Goal: Information Seeking & Learning: Find specific fact

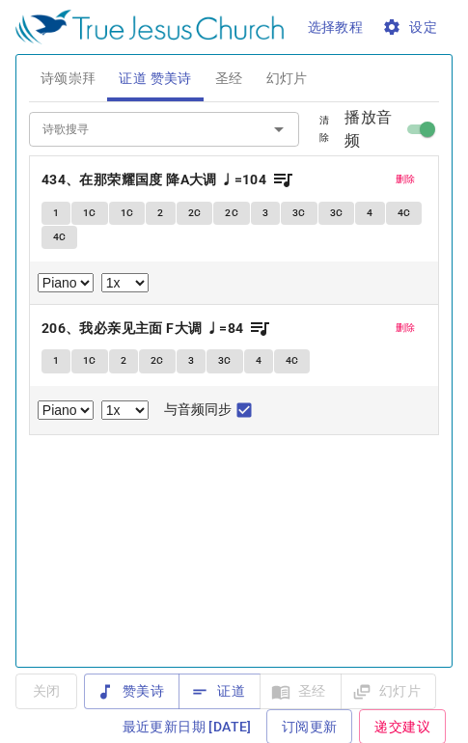
select select "1"
click at [224, 695] on span "证道" at bounding box center [219, 691] width 51 height 24
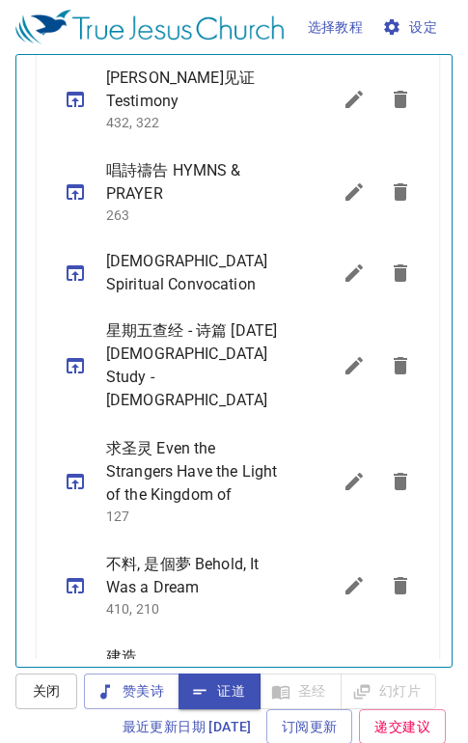
scroll to position [450, 0]
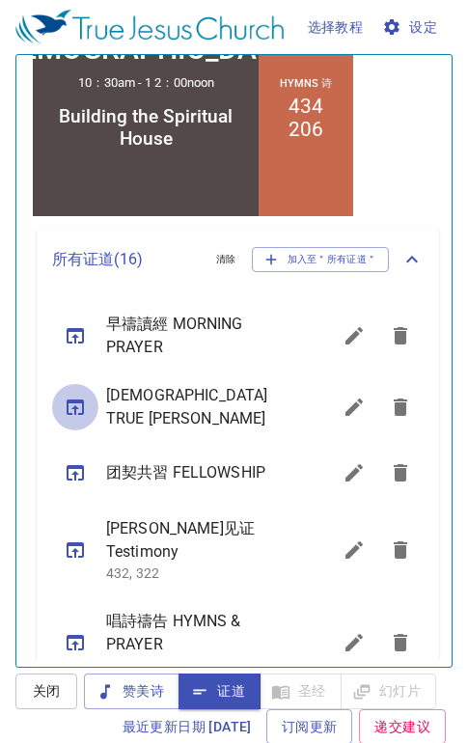
click at [78, 407] on icon "sermon lineup list" at bounding box center [75, 407] width 23 height 23
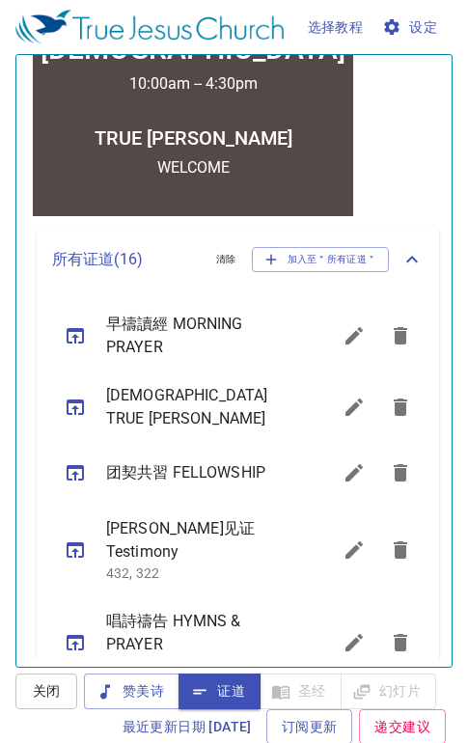
click at [75, 334] on icon "sermon lineup list" at bounding box center [75, 335] width 17 height 15
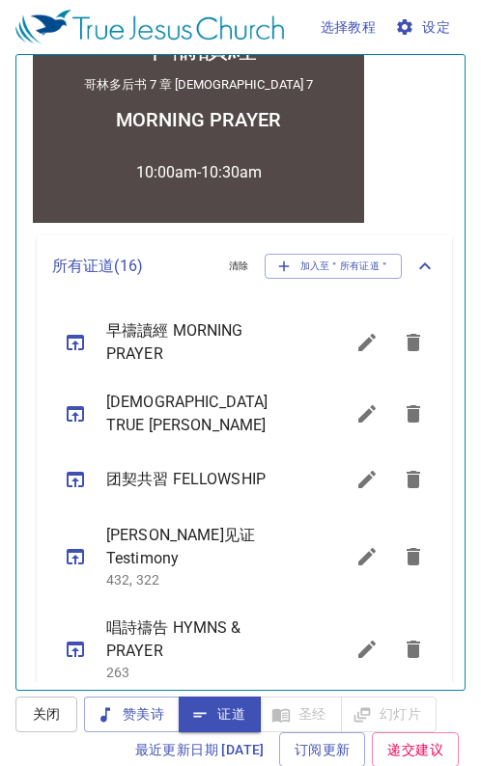
scroll to position [0, 0]
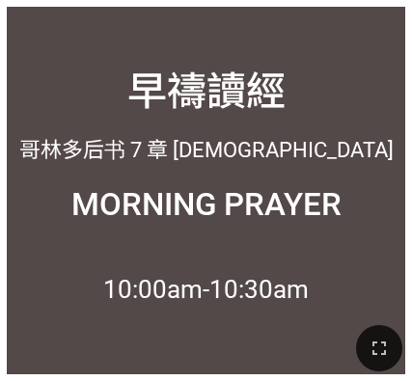
drag, startPoint x: 394, startPoint y: 327, endPoint x: 394, endPoint y: 359, distance: 31.8
click at [394, 8] on div "早禱讀經 早禱讀經 哥林多后书 7 章 Second Corinthians 7 哥林多后书 7 章 [DEMOGRAPHIC_DATA] 7 MORNING…" at bounding box center [206, 8] width 397 height 0
click at [377, 348] on icon "button" at bounding box center [379, 348] width 23 height 23
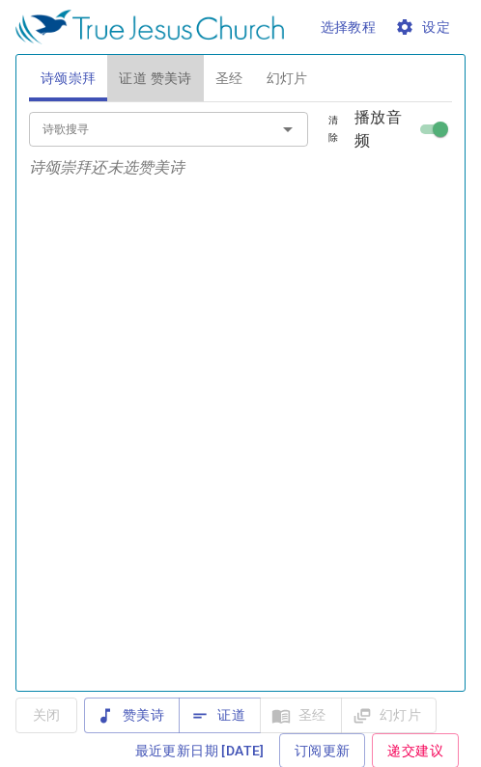
click at [174, 64] on button "证道 赞美诗" at bounding box center [155, 78] width 96 height 46
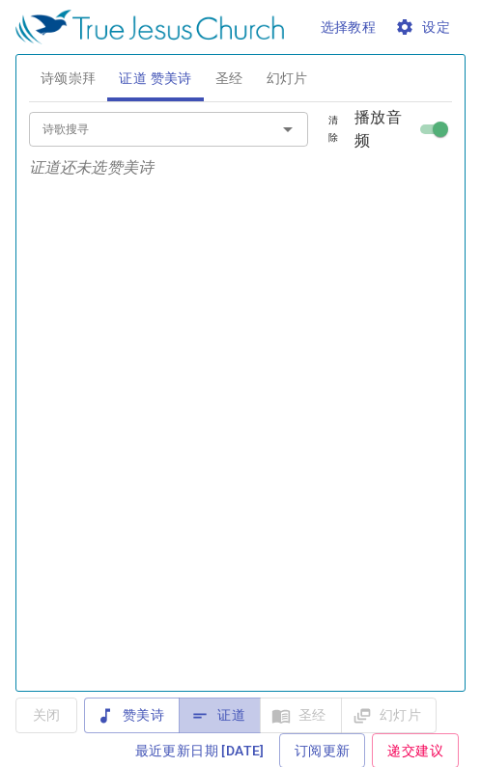
click at [219, 715] on span "证道" at bounding box center [219, 715] width 51 height 24
click at [231, 75] on span "圣经" at bounding box center [229, 79] width 28 height 24
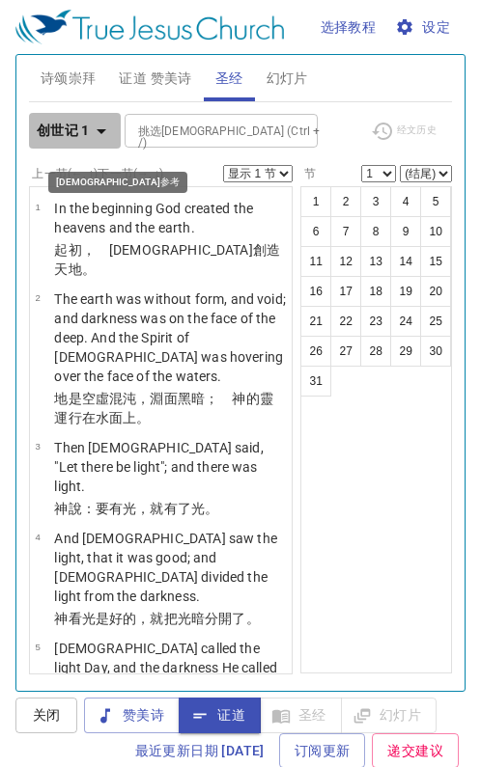
click at [96, 132] on icon "button" at bounding box center [101, 131] width 23 height 23
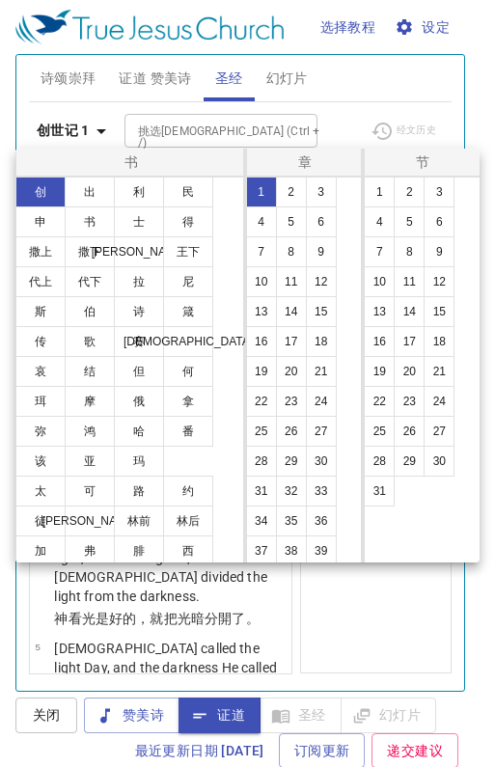
click at [194, 527] on button "林后" at bounding box center [188, 521] width 50 height 31
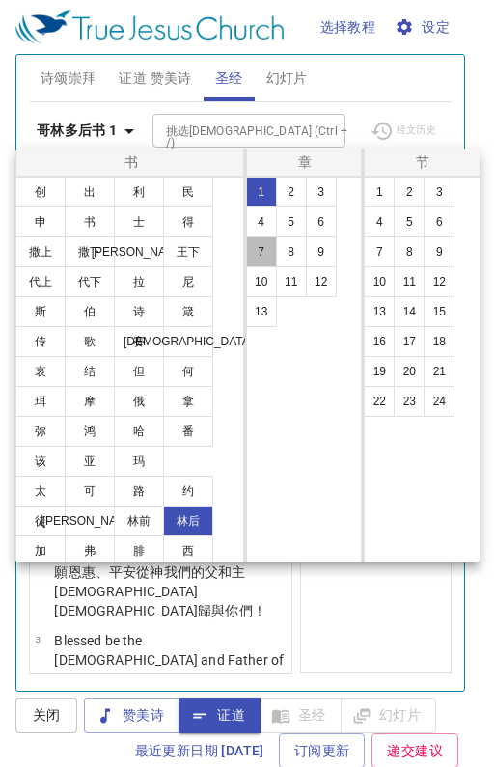
click at [260, 251] on button "7" at bounding box center [261, 251] width 31 height 31
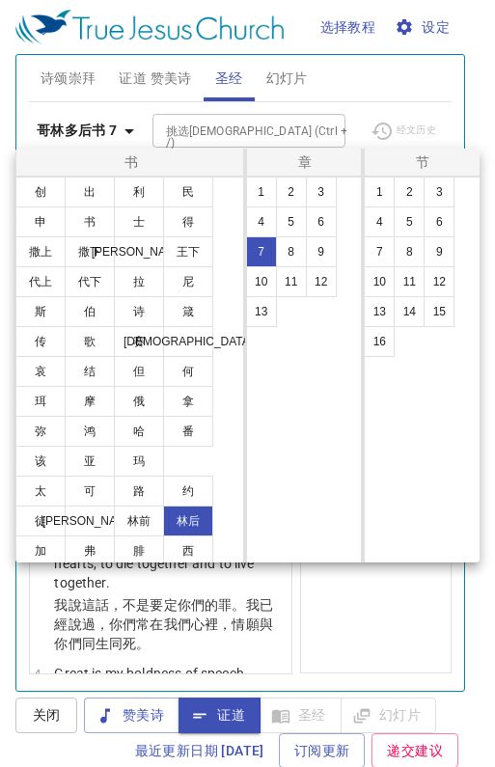
click at [386, 203] on button "1" at bounding box center [379, 192] width 31 height 31
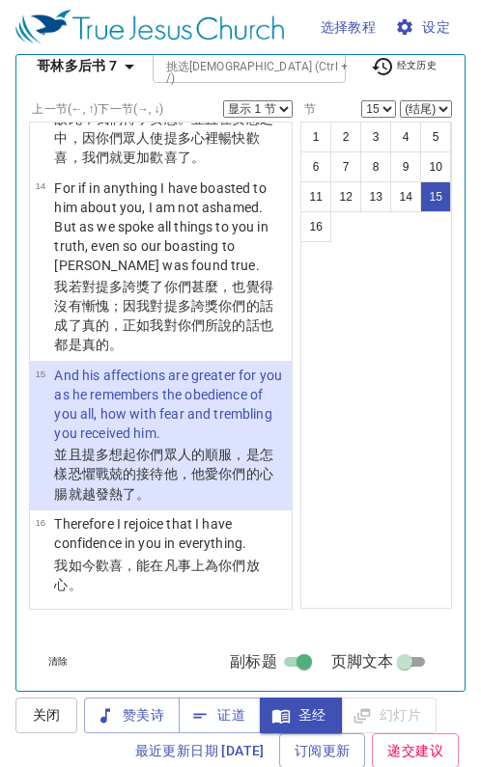
scroll to position [125, 0]
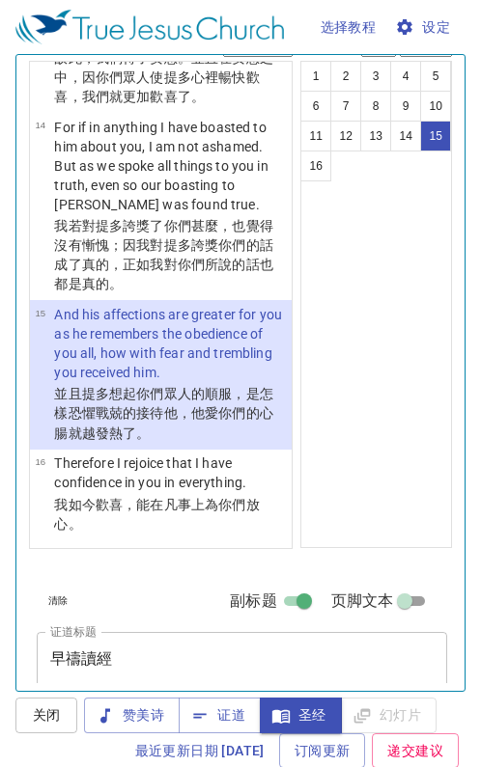
select select "16"
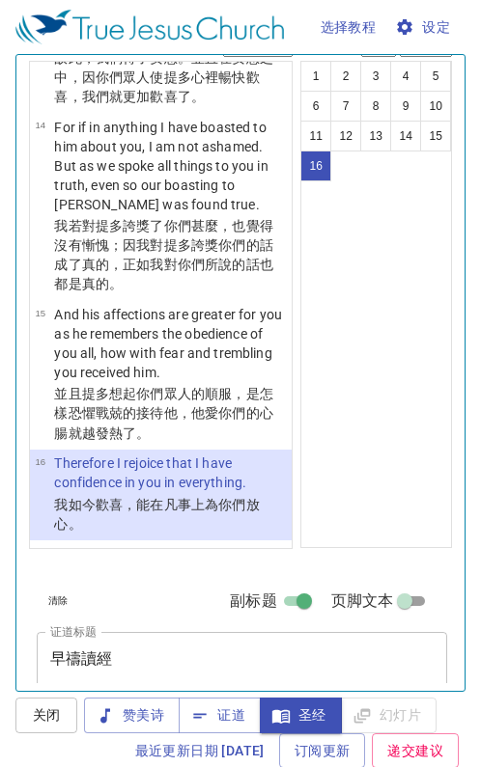
scroll to position [0, 0]
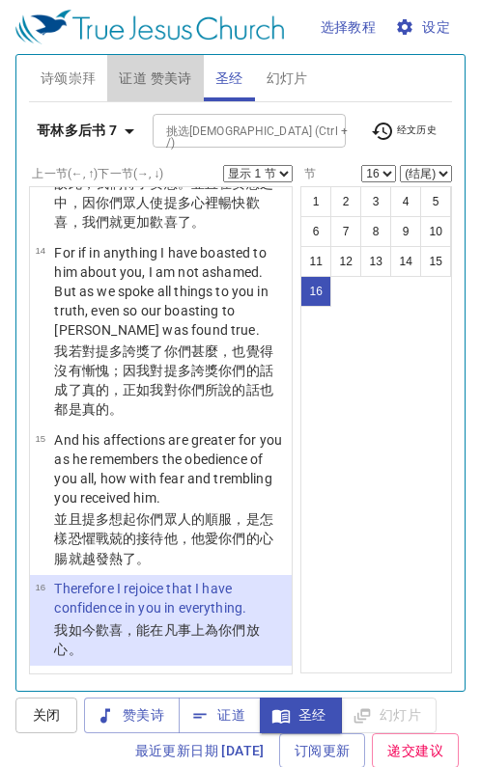
click at [178, 77] on span "证道 赞美诗" at bounding box center [155, 79] width 72 height 24
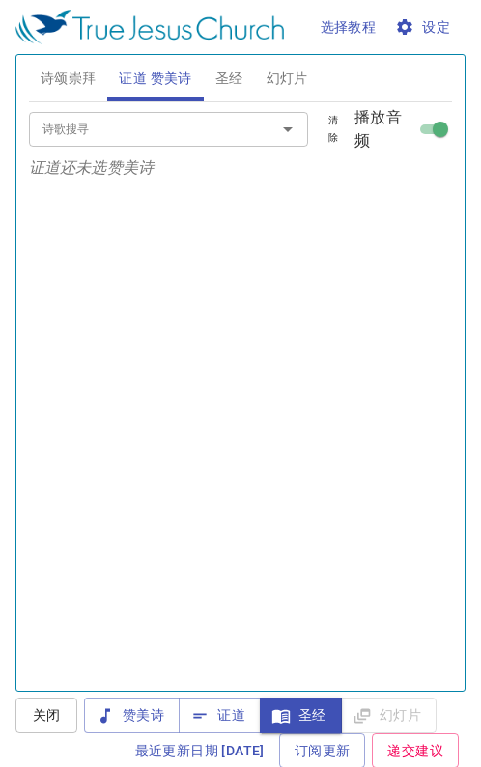
click at [225, 712] on span "证道" at bounding box center [219, 715] width 51 height 24
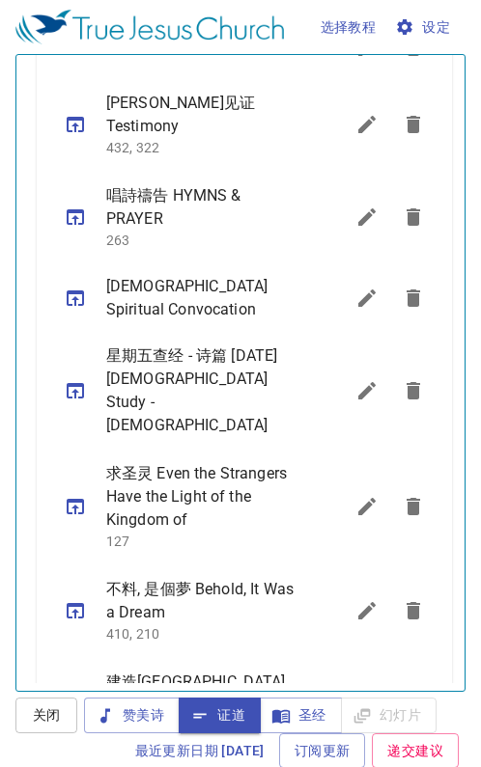
scroll to position [450, 0]
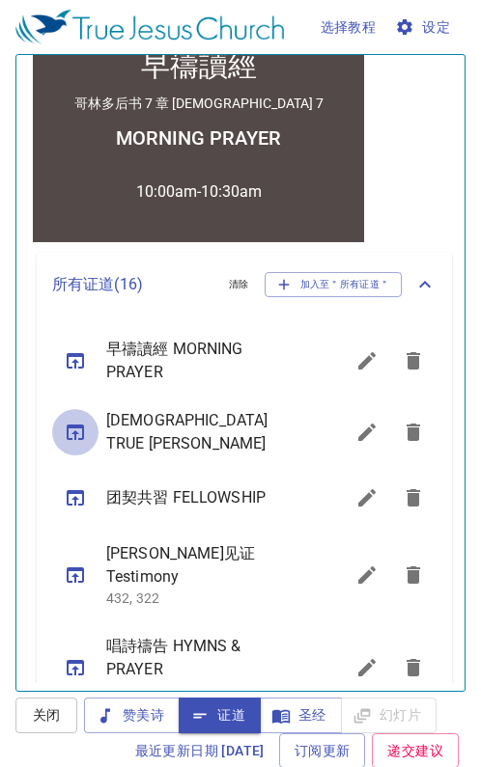
click at [78, 429] on icon "sermon lineup list" at bounding box center [75, 432] width 23 height 23
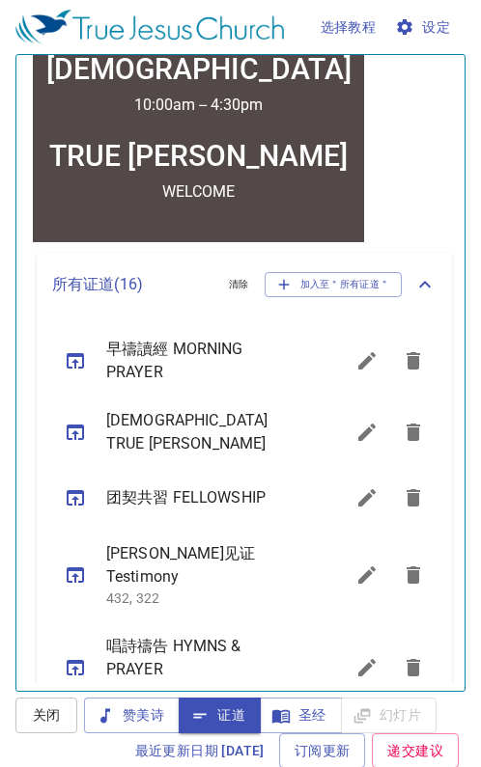
scroll to position [0, 0]
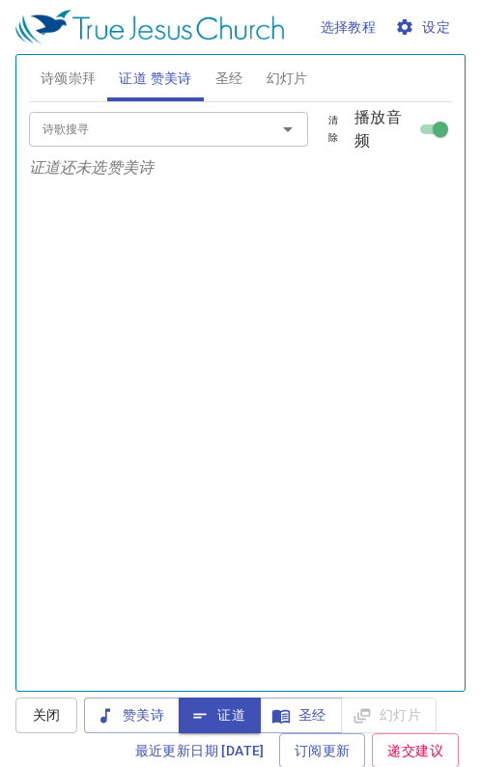
click at [58, 72] on span "诗颂崇拜" at bounding box center [69, 79] width 56 height 24
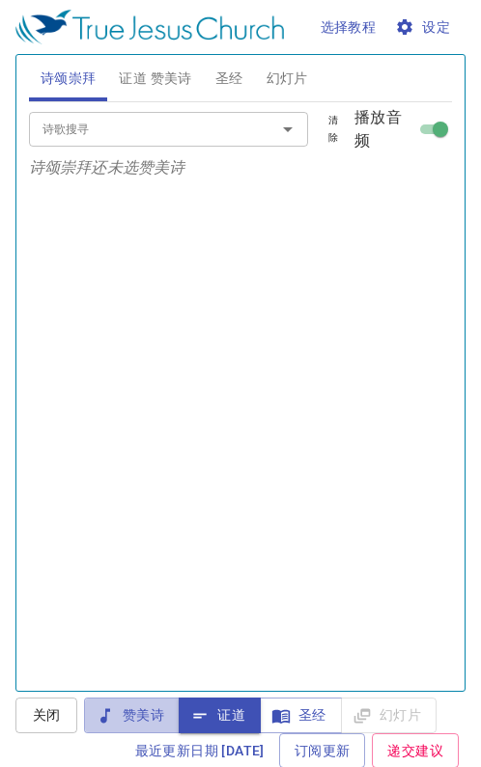
click at [117, 703] on span "赞美诗" at bounding box center [131, 715] width 65 height 24
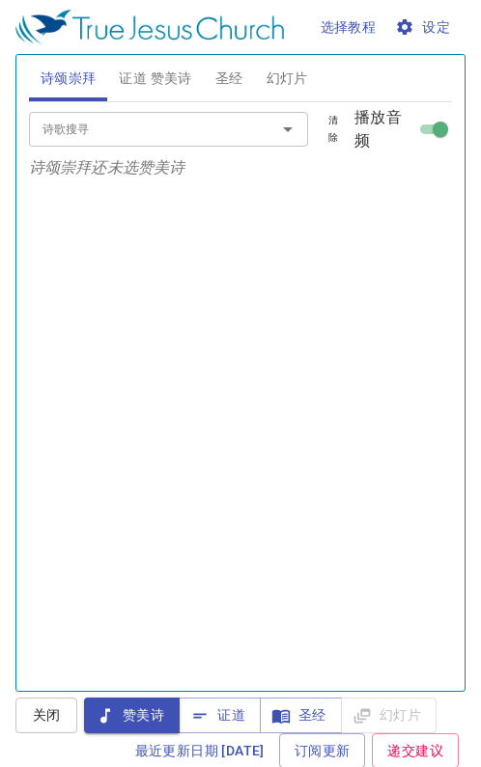
click at [53, 134] on input "诗歌搜寻" at bounding box center [140, 129] width 211 height 22
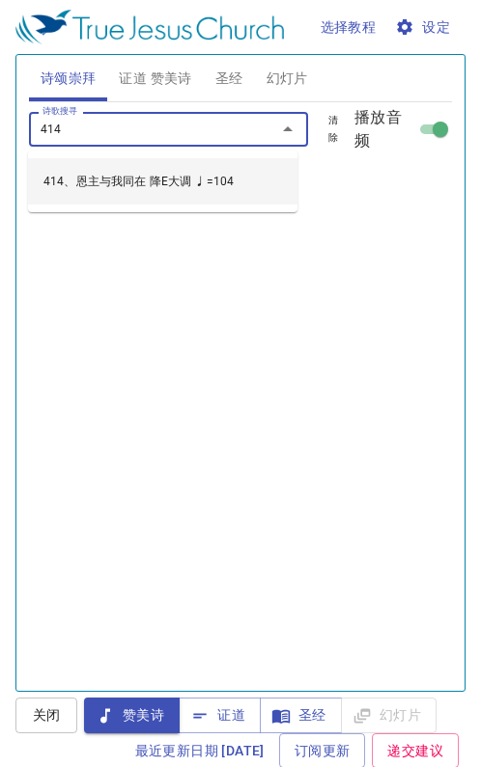
type input "414、恩主与我同在 降E大调 ♩=104"
select select "1"
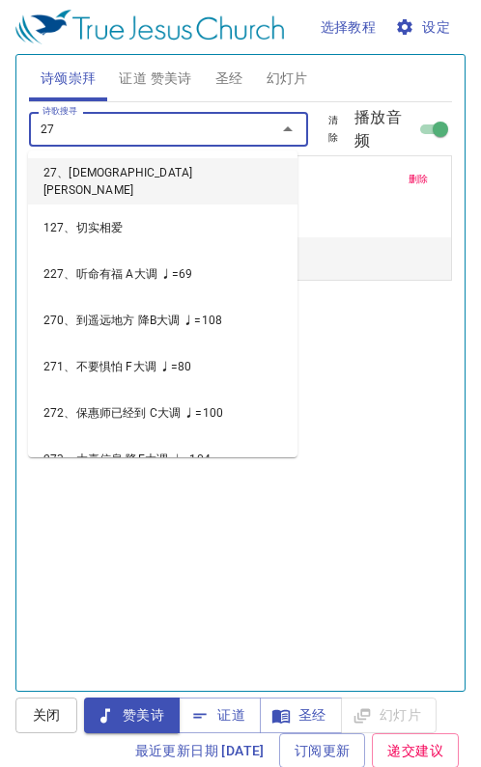
type input "272"
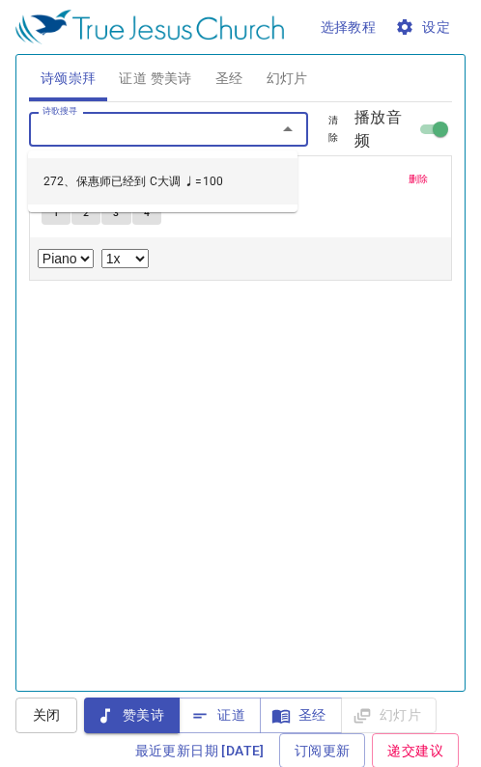
select select "1"
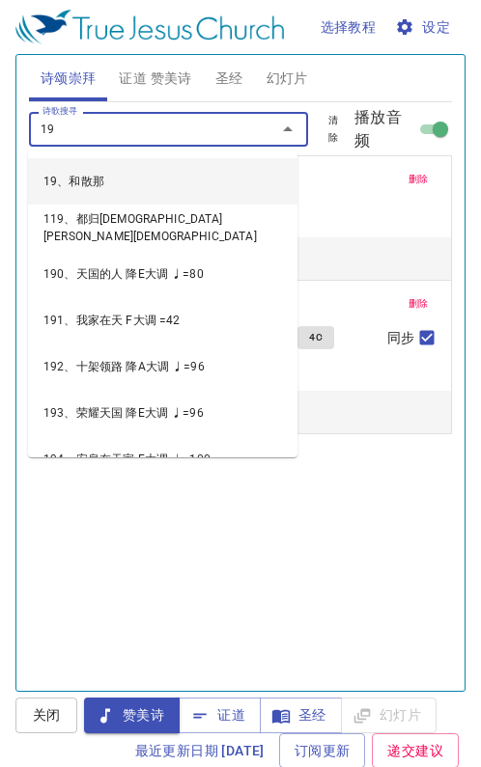
type input "195"
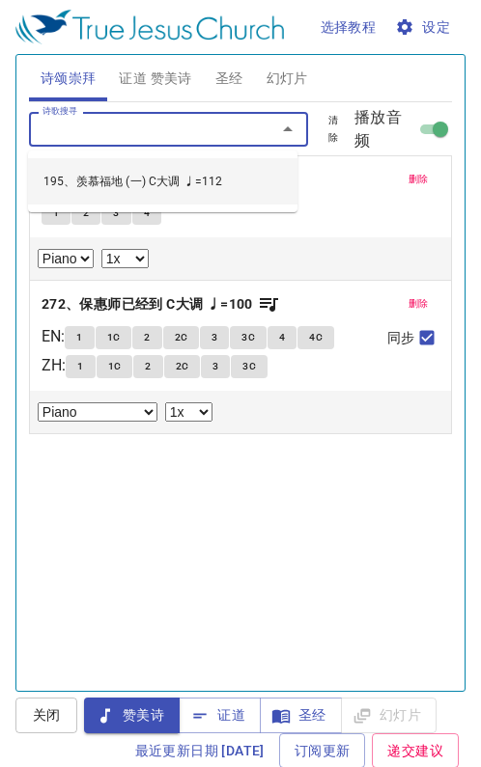
select select "1"
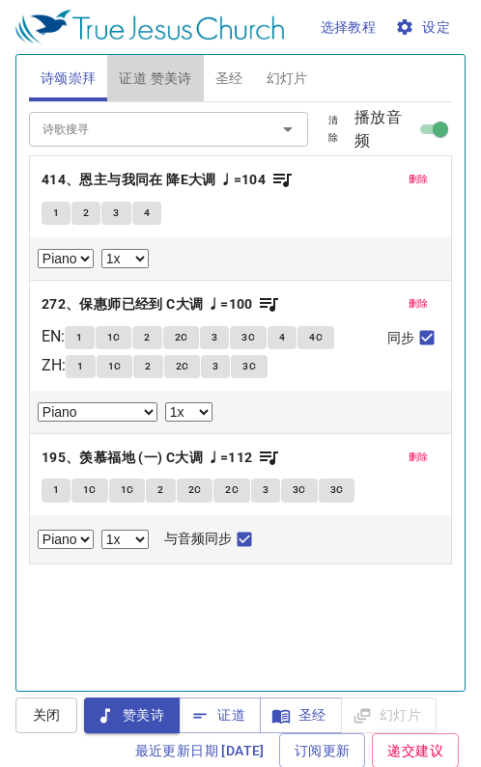
click at [156, 73] on span "证道 赞美诗" at bounding box center [155, 79] width 72 height 24
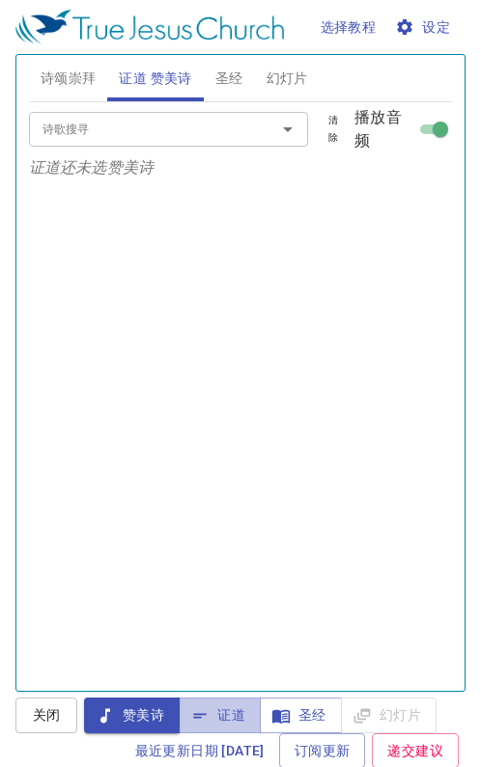
click at [217, 708] on span "证道" at bounding box center [219, 715] width 51 height 24
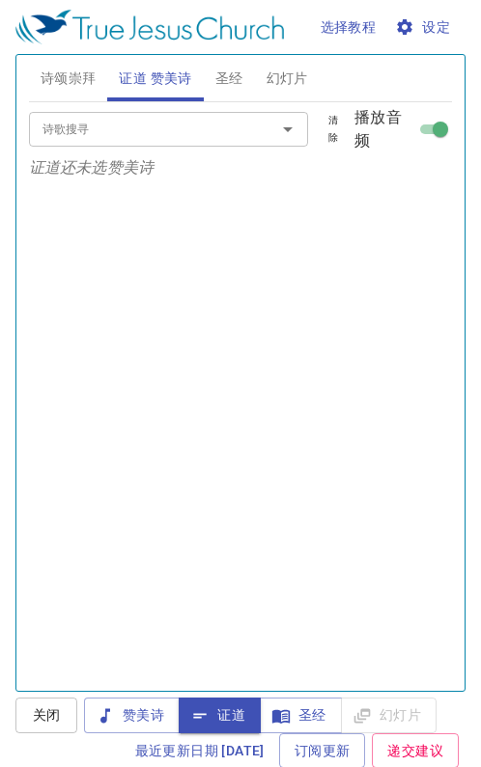
click at [69, 76] on span "诗颂崇拜" at bounding box center [69, 79] width 56 height 24
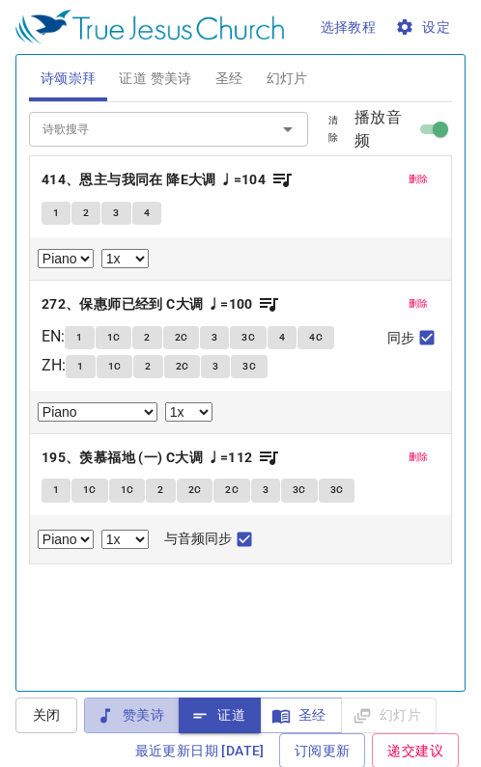
click at [142, 709] on span "赞美诗" at bounding box center [131, 715] width 65 height 24
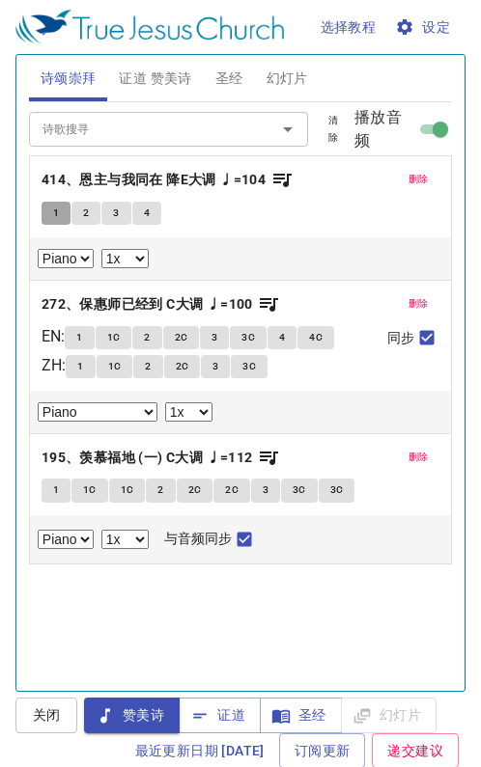
click at [52, 208] on button "1" at bounding box center [55, 213] width 29 height 23
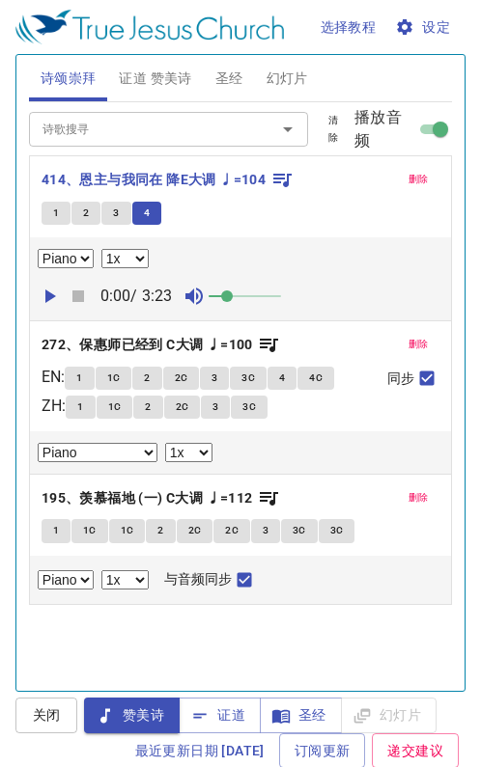
click at [276, 172] on icon "button" at bounding box center [281, 179] width 23 height 23
click at [408, 176] on span "删除" at bounding box center [418, 179] width 20 height 17
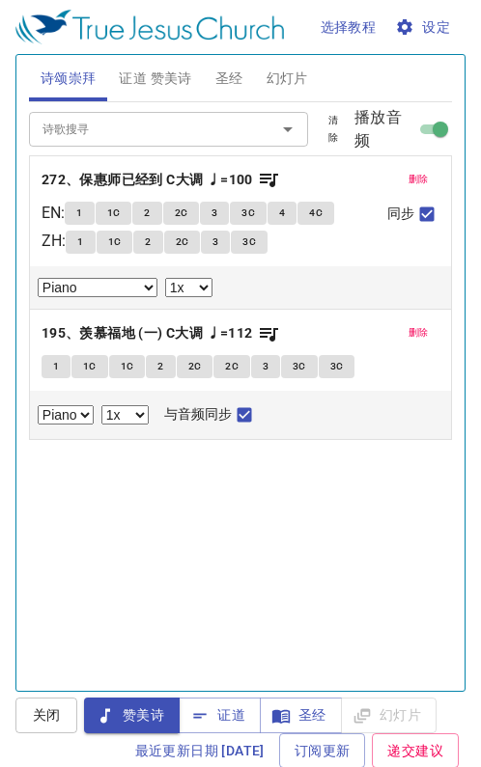
click at [153, 179] on b "272、保惠师已经到 C大调 ♩=100" at bounding box center [146, 180] width 211 height 24
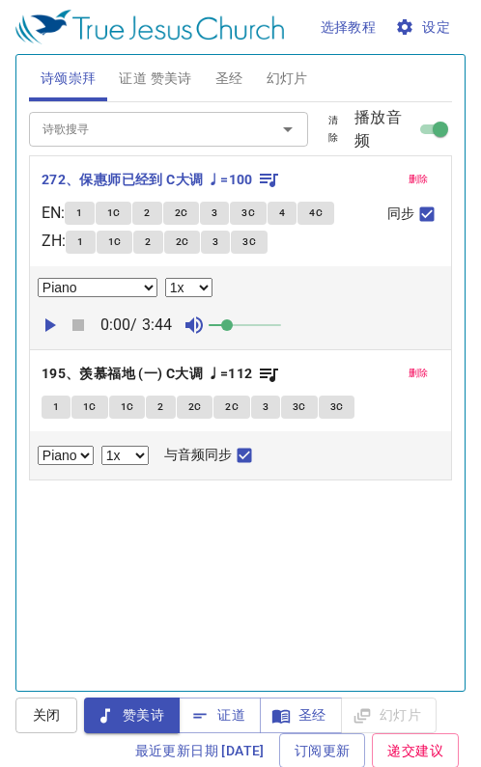
click at [81, 247] on button "1" at bounding box center [80, 242] width 29 height 23
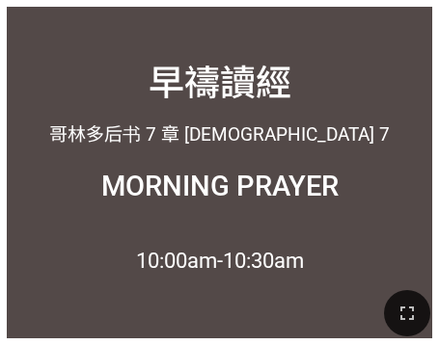
click at [400, 314] on icon "button" at bounding box center [407, 313] width 23 height 23
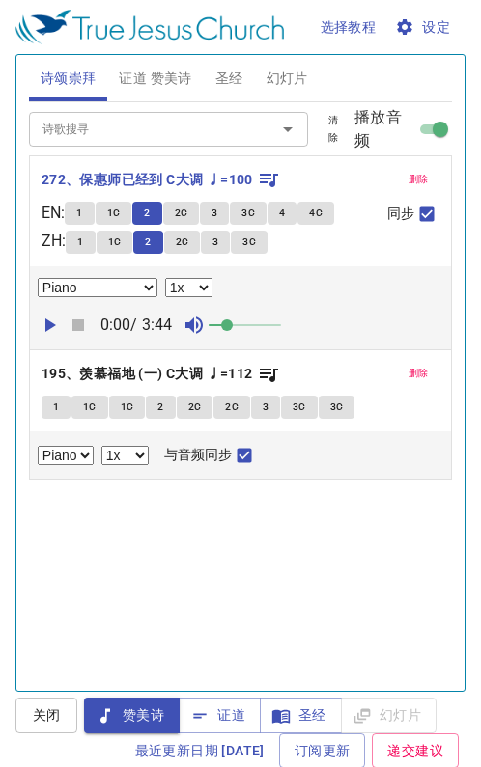
select select "1"
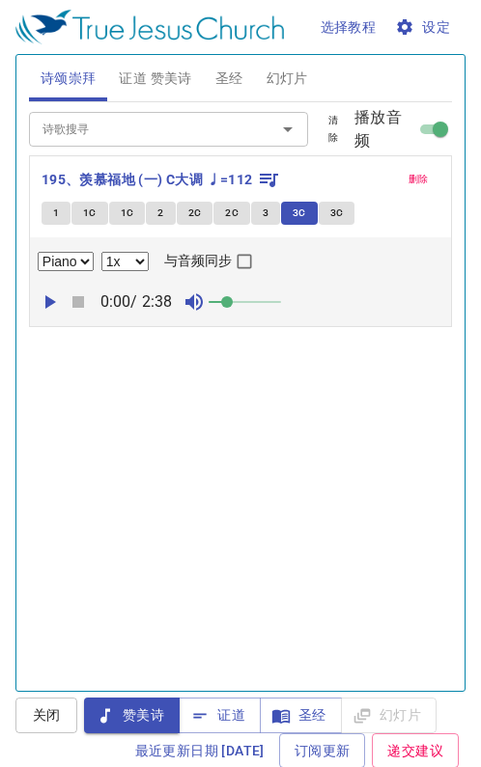
select select "1"
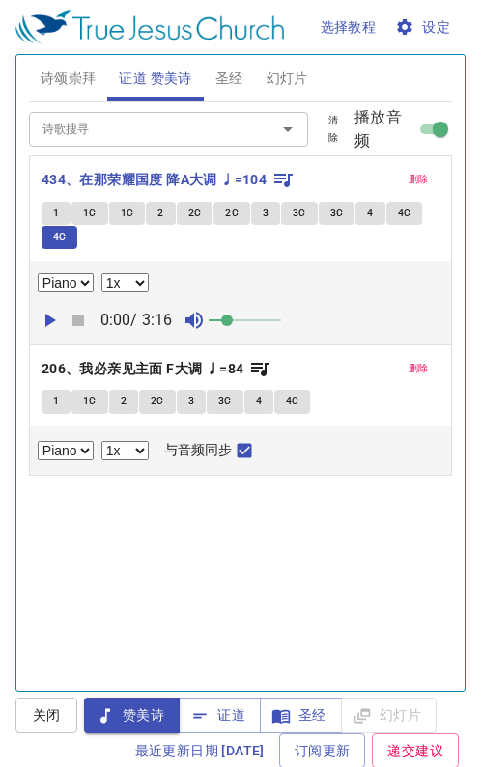
select select "1"
